Goal: Check status: Check status

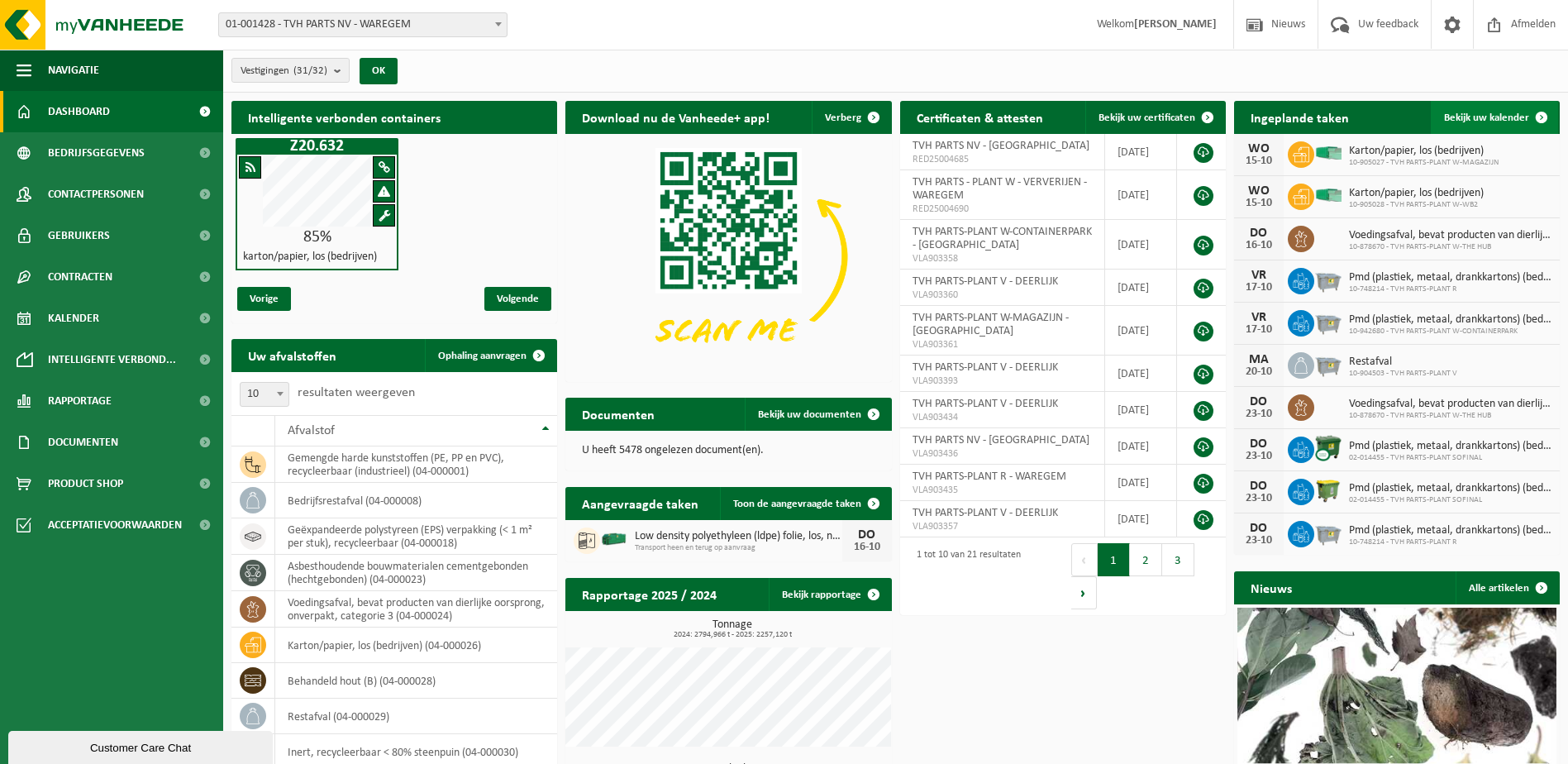
click at [1543, 115] on span at bounding box center [1541, 117] width 33 height 33
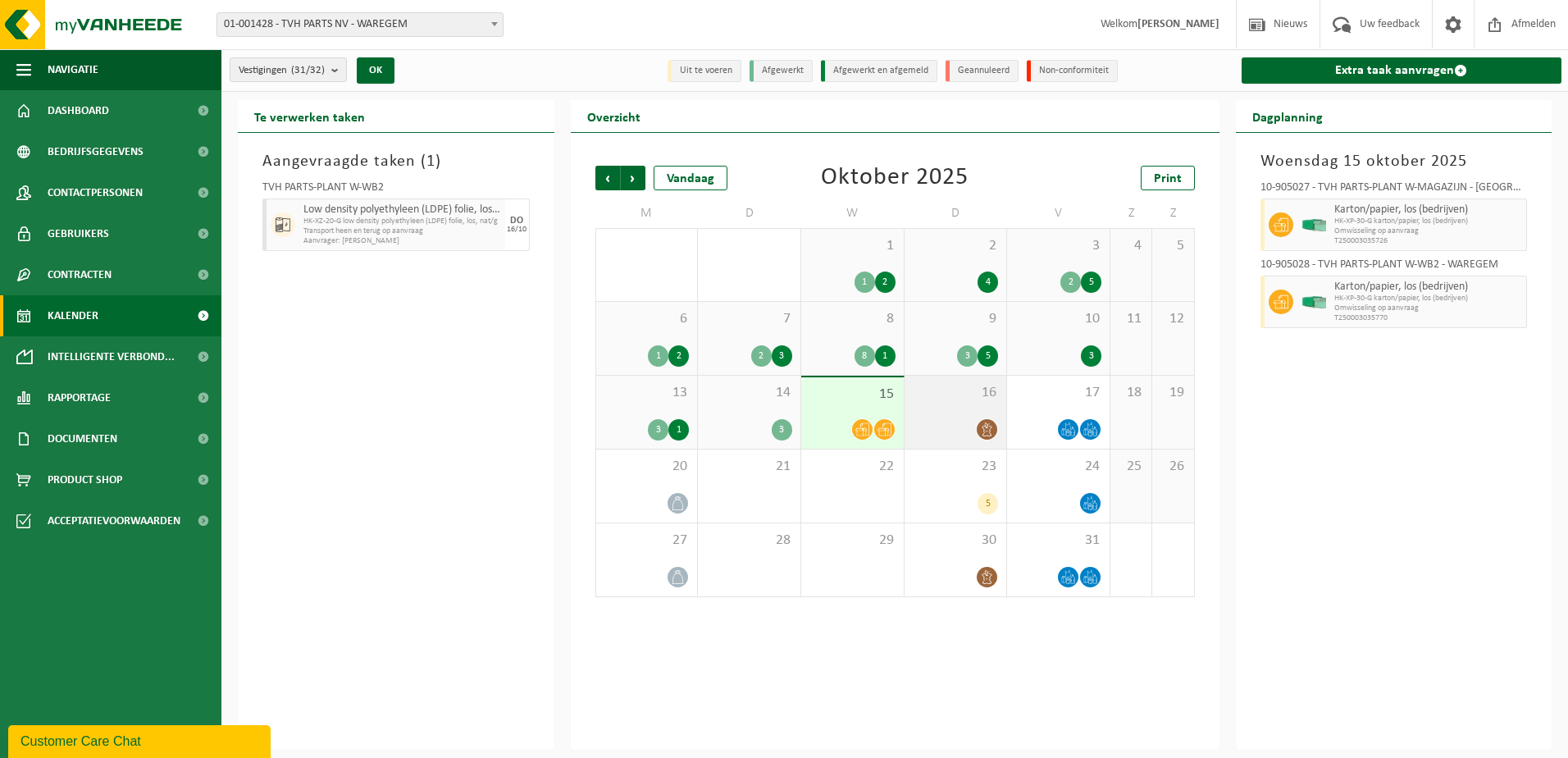
click at [949, 403] on div "16" at bounding box center [956, 412] width 102 height 73
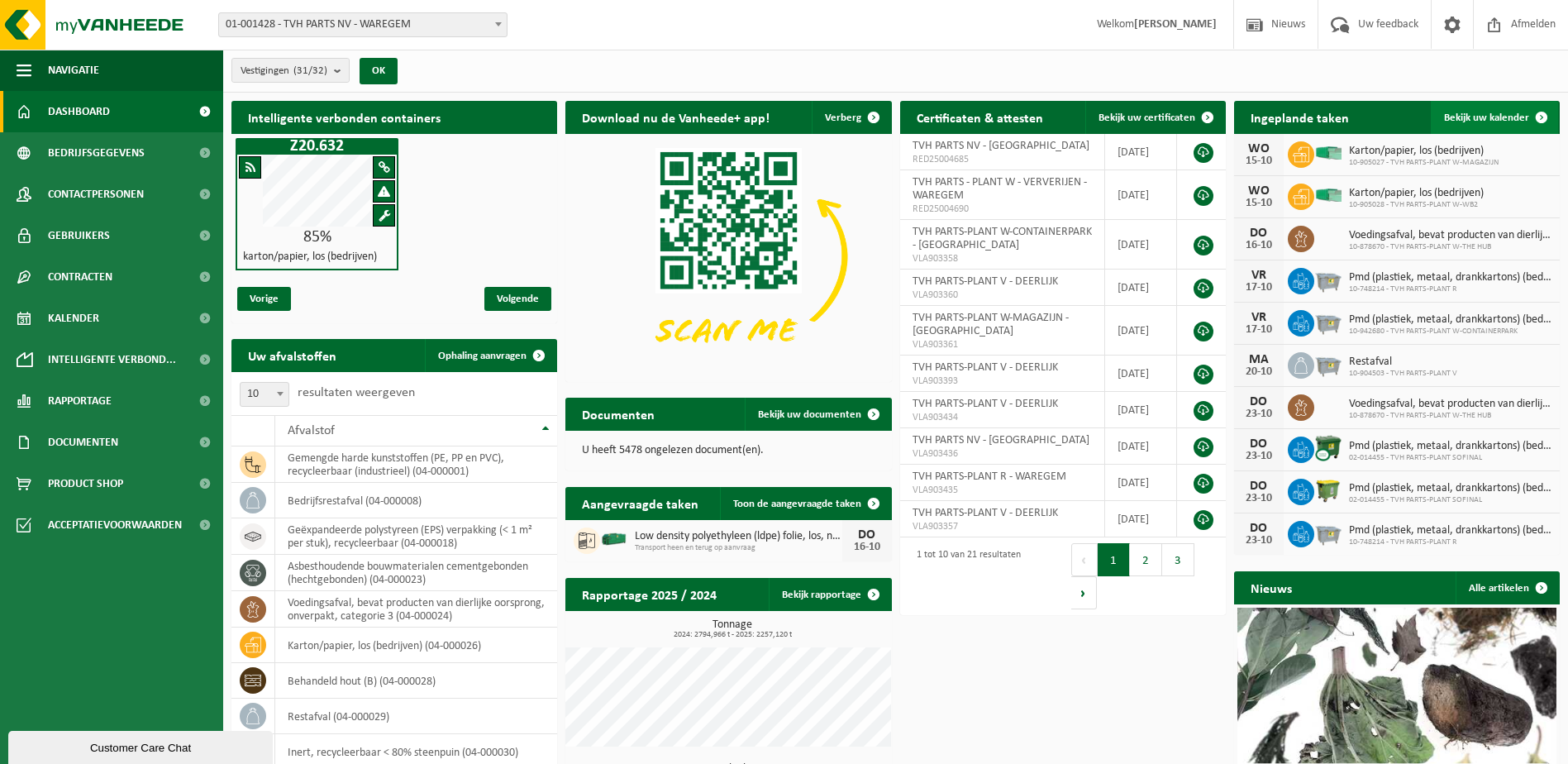
click at [1537, 114] on span at bounding box center [1541, 117] width 33 height 33
